Goal: Register for event/course

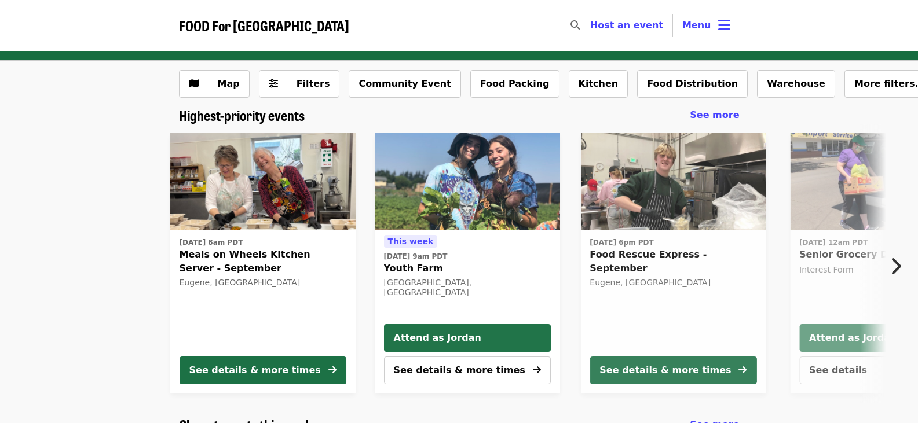
click at [718, 30] on icon "bars icon" at bounding box center [724, 25] width 12 height 17
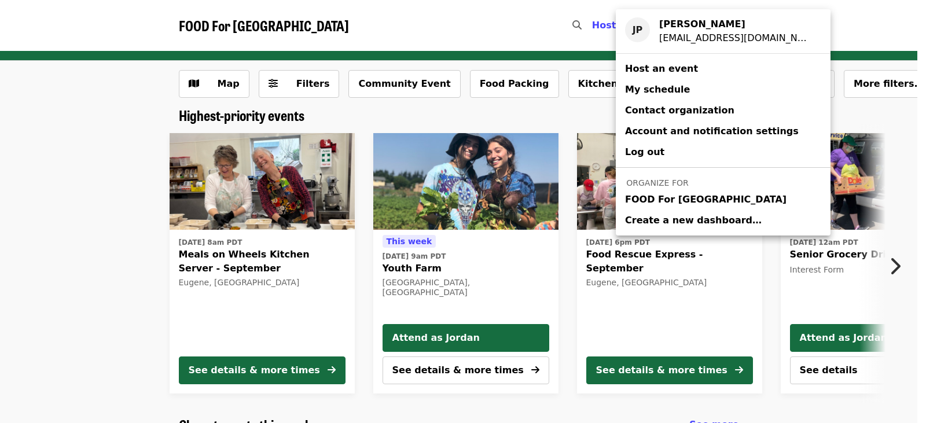
click at [694, 193] on span "FOOD For [GEOGRAPHIC_DATA]" at bounding box center [706, 200] width 162 height 14
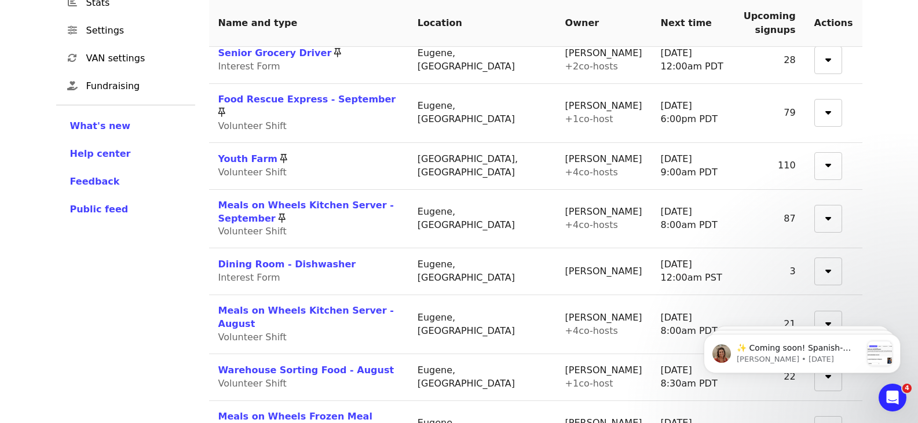
scroll to position [347, 0]
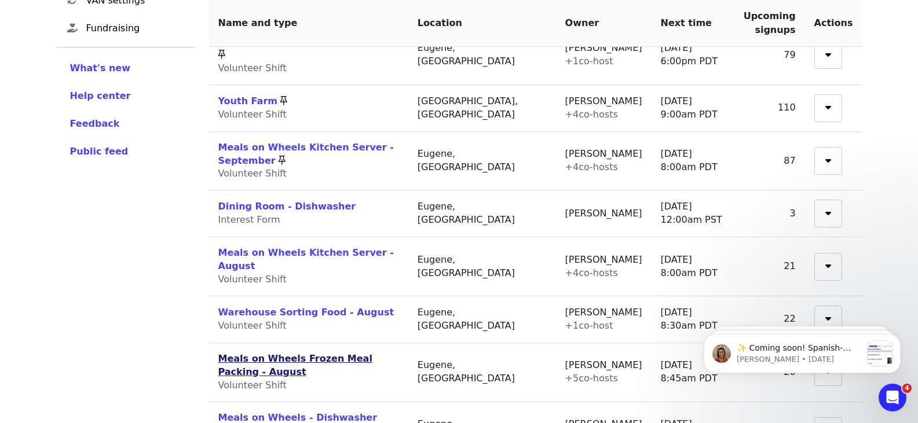
click at [372, 353] on link "Meals on Wheels Frozen Meal Packing - August" at bounding box center [295, 365] width 154 height 24
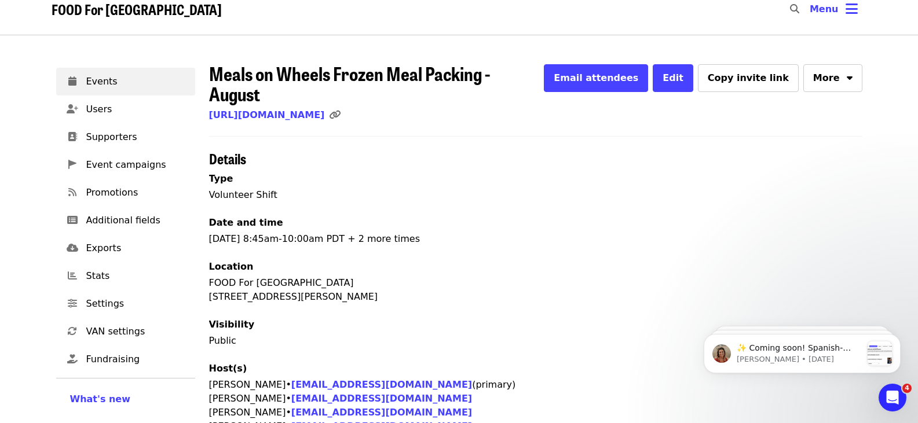
scroll to position [347, 0]
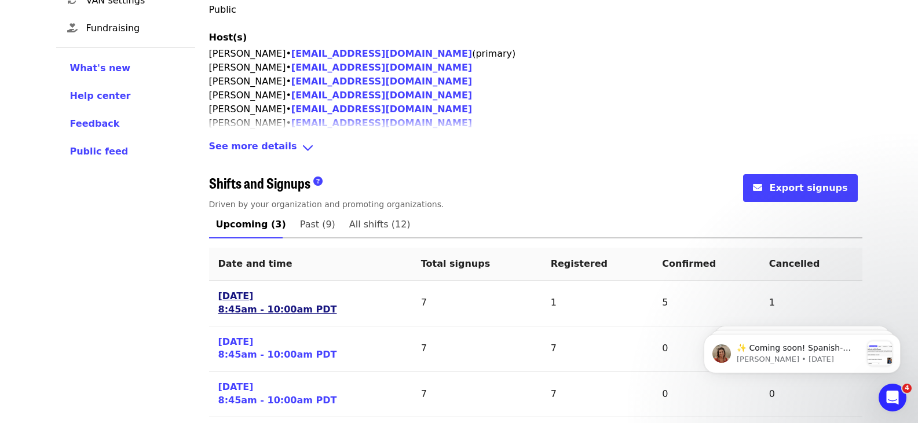
click at [280, 294] on link "[DATE] 8:45am - 10:00am PDT" at bounding box center [277, 303] width 119 height 27
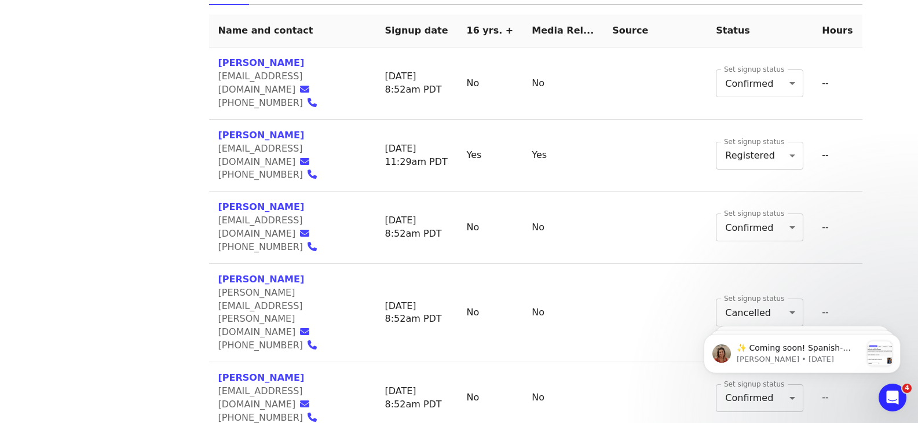
scroll to position [545, 0]
